Goal: Information Seeking & Learning: Learn about a topic

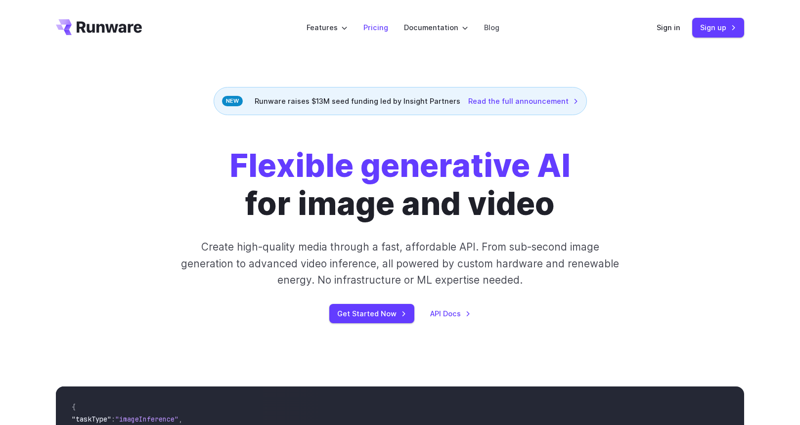
click at [376, 25] on link "Pricing" at bounding box center [375, 27] width 25 height 11
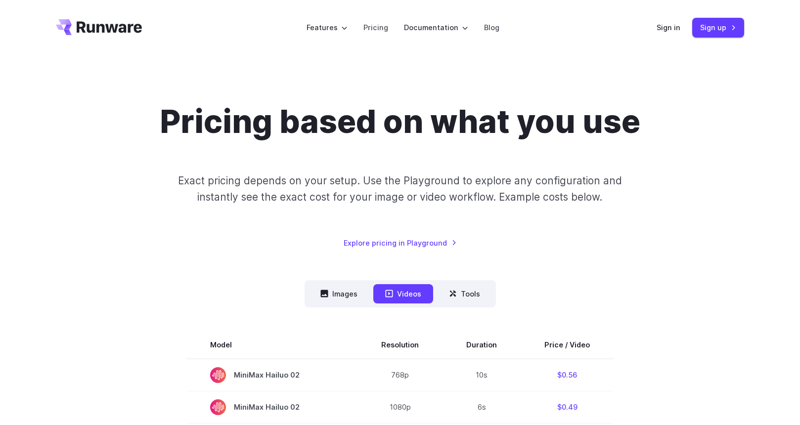
click at [112, 26] on icon "Go to /" at bounding box center [109, 26] width 65 height 11
